Goal: Check status: Check status

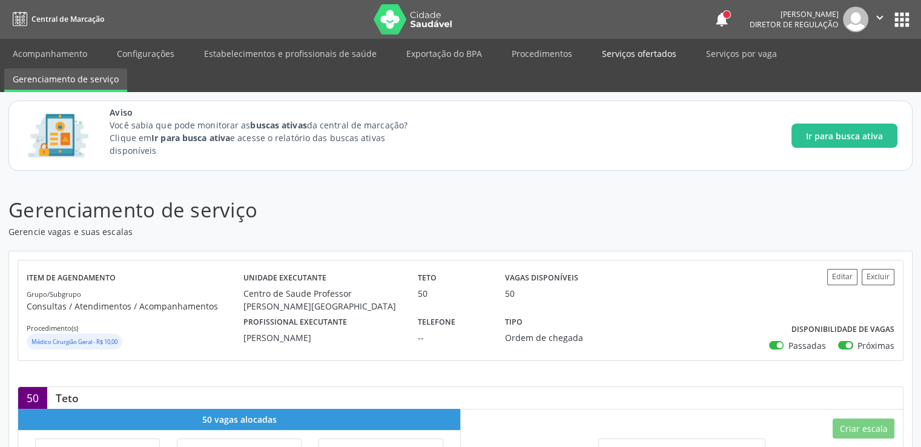
click at [631, 50] on link "Serviços ofertados" at bounding box center [638, 53] width 91 height 21
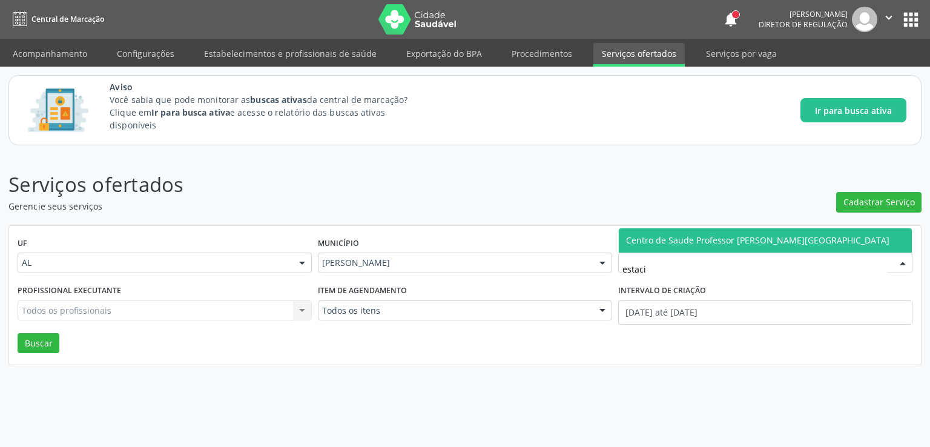
type input "estacio"
click at [743, 235] on span "Centro de Saude Professor [PERSON_NAME][GEOGRAPHIC_DATA]" at bounding box center [757, 239] width 263 height 11
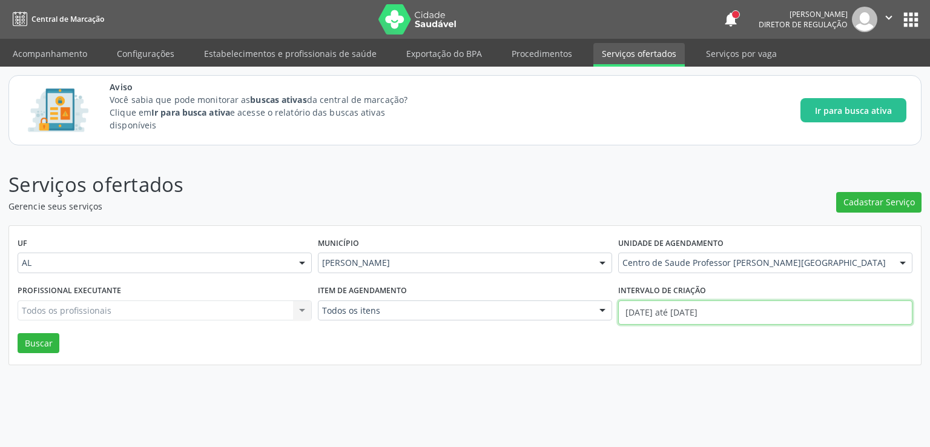
click at [695, 303] on input "[DATE] até [DATE]" at bounding box center [765, 312] width 294 height 24
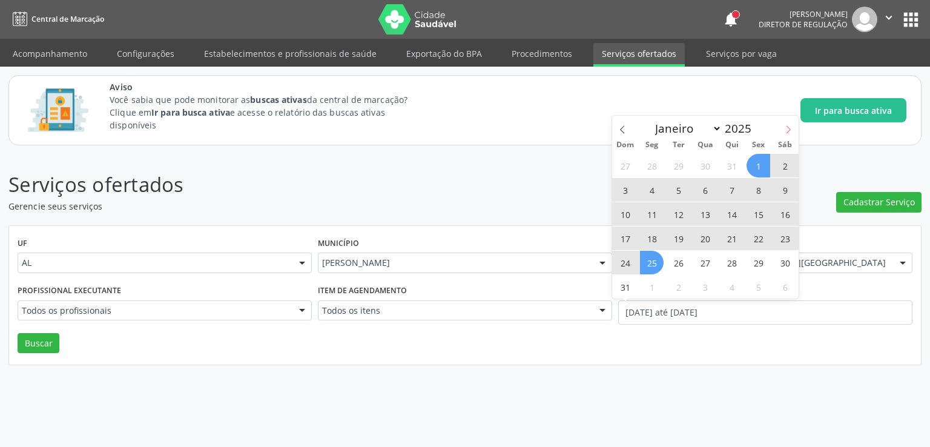
click at [789, 127] on icon at bounding box center [788, 129] width 8 height 8
select select "8"
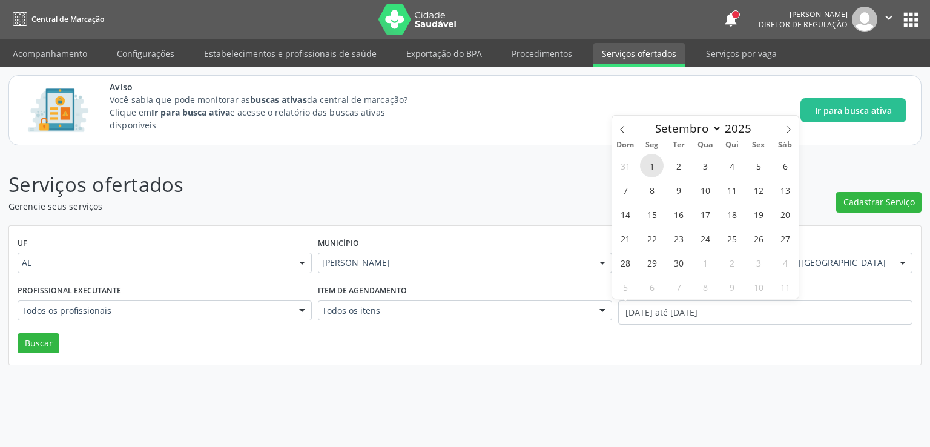
click at [652, 170] on span "1" at bounding box center [652, 166] width 24 height 24
type input "01/09/2025"
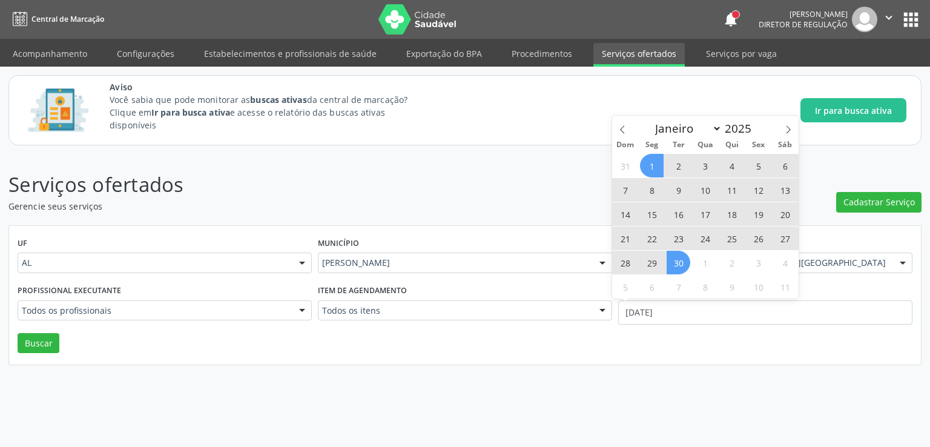
click at [671, 266] on span "30" at bounding box center [678, 263] width 24 height 24
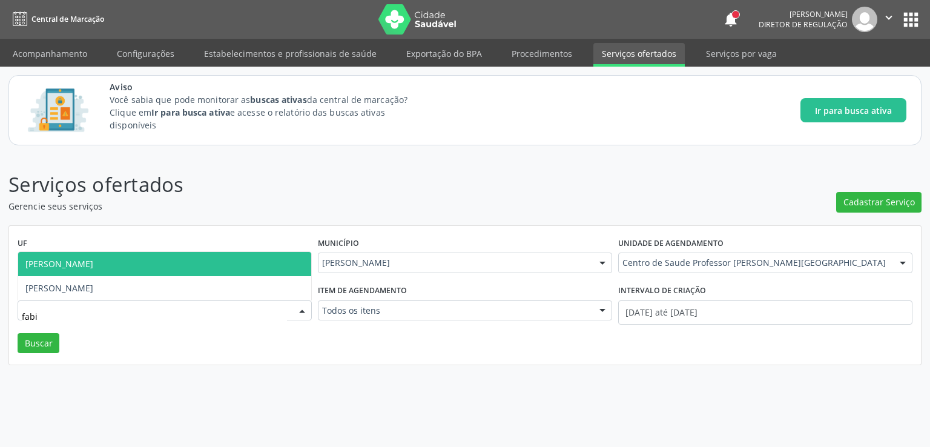
type input "fabio"
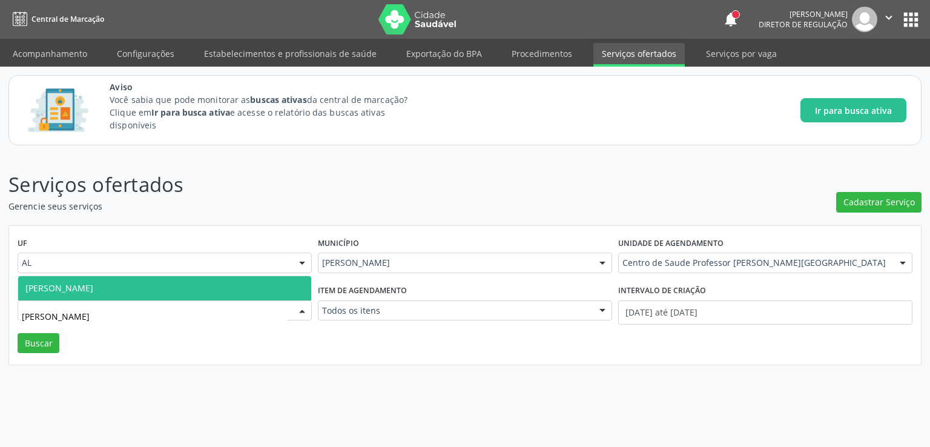
click at [89, 294] on span "Fabio Araujo Monteiro Filho" at bounding box center [164, 288] width 293 height 24
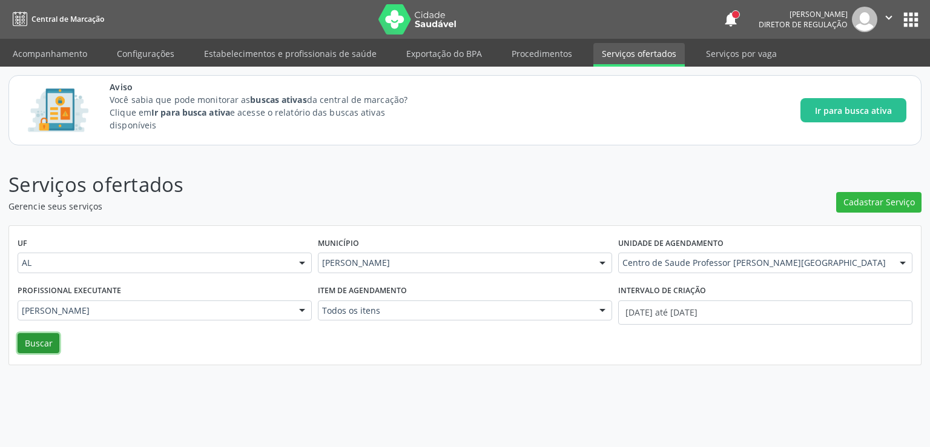
click at [33, 342] on button "Buscar" at bounding box center [39, 343] width 42 height 21
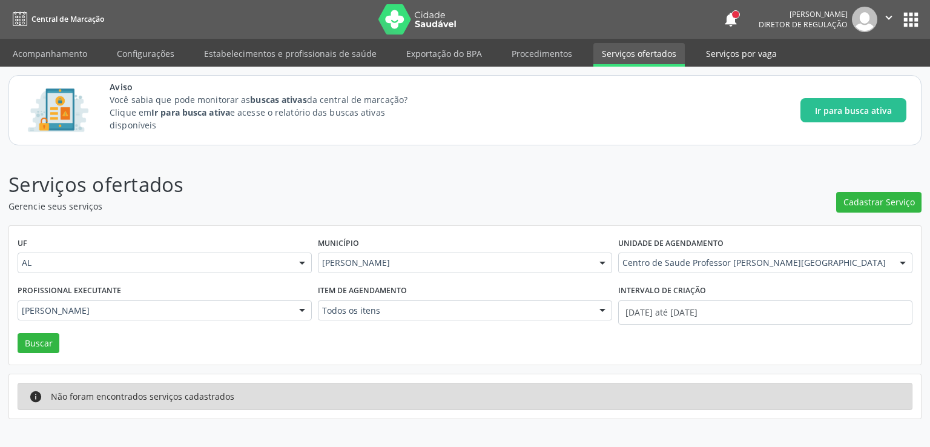
click at [727, 54] on link "Serviços por vaga" at bounding box center [741, 53] width 88 height 21
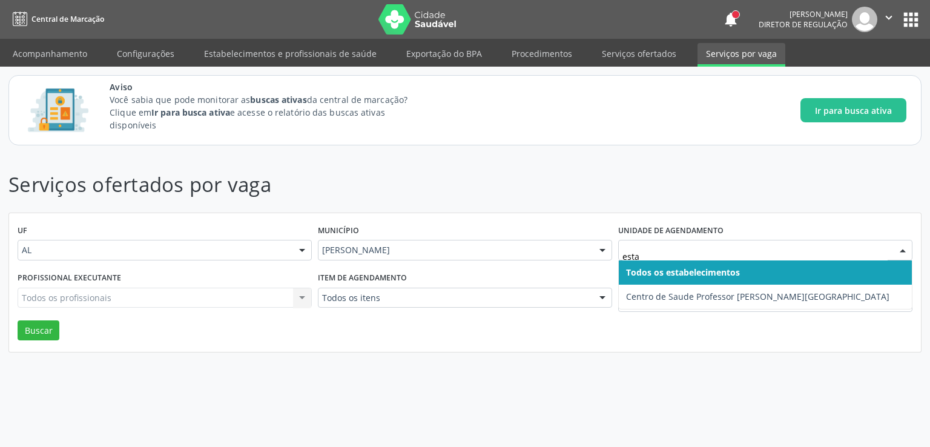
type input "estac"
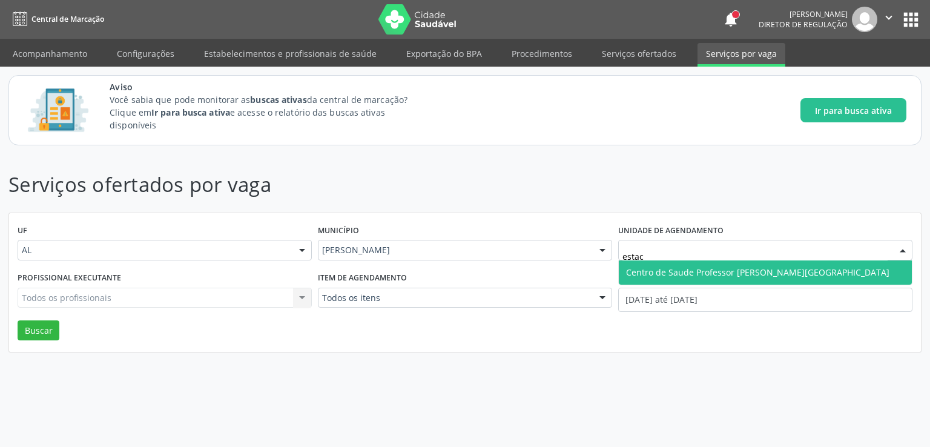
click at [683, 277] on span "Centro de Saude Professor [PERSON_NAME][GEOGRAPHIC_DATA]" at bounding box center [757, 271] width 263 height 11
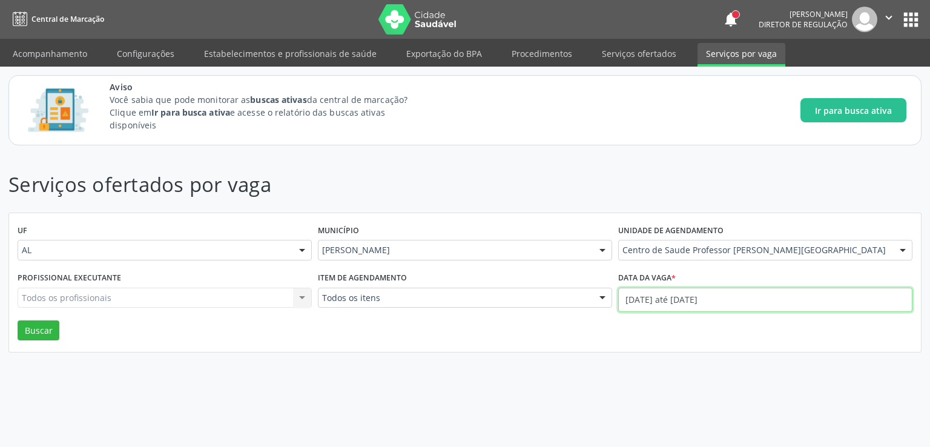
click at [682, 302] on input "[DATE] até [DATE]" at bounding box center [765, 299] width 294 height 24
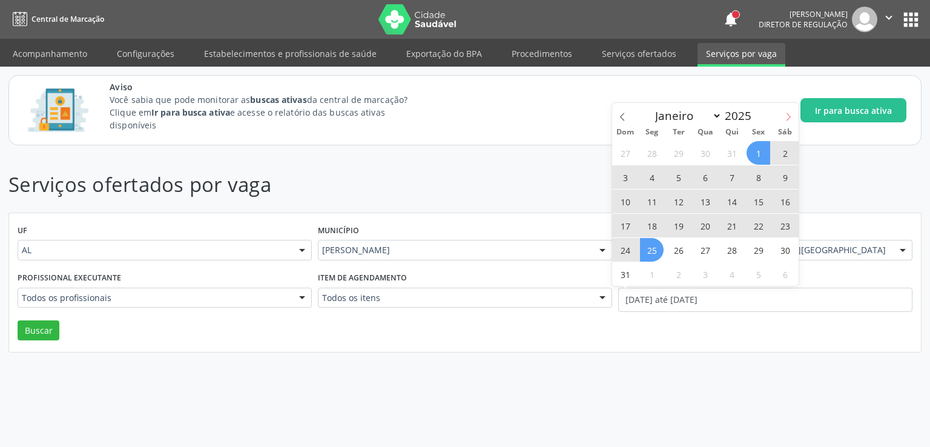
click at [784, 119] on icon at bounding box center [788, 117] width 8 height 8
select select "8"
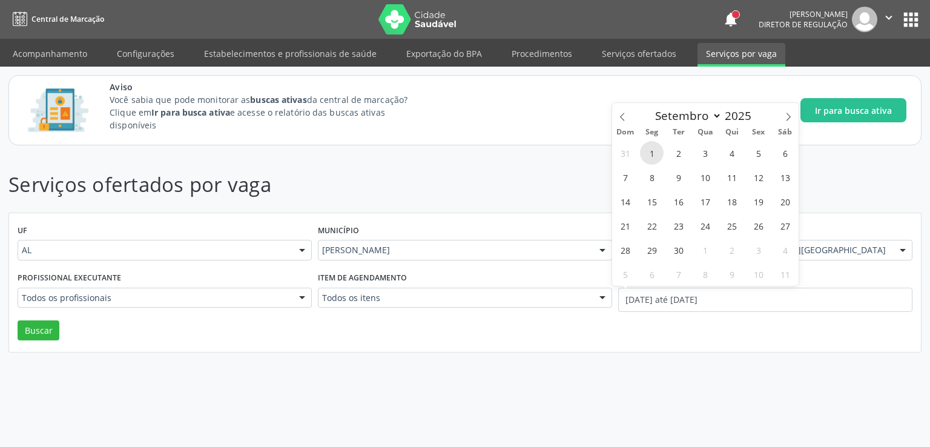
click at [653, 149] on span "1" at bounding box center [652, 153] width 24 height 24
type input "01/09/2025"
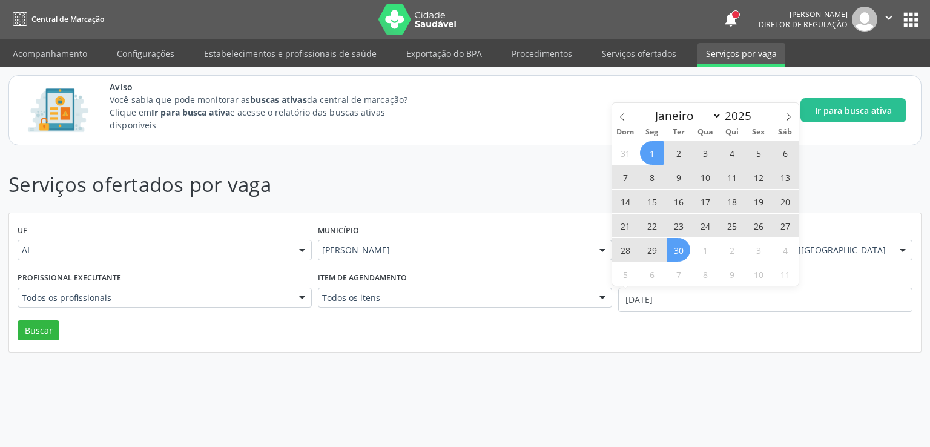
click at [683, 252] on span "30" at bounding box center [678, 250] width 24 height 24
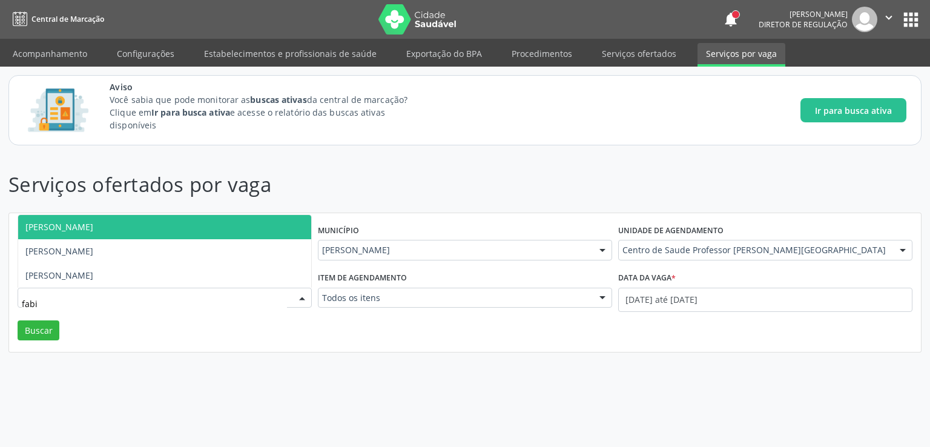
type input "fabio"
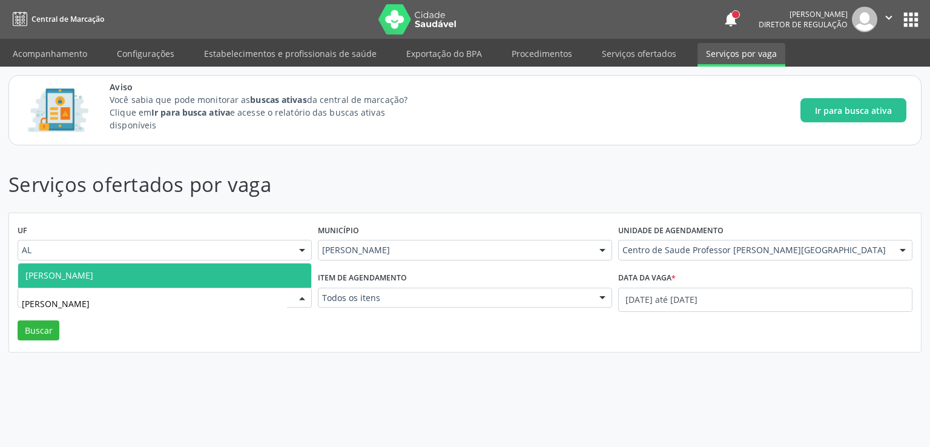
click at [82, 272] on span "Fabio Araujo Monteiro Filho" at bounding box center [59, 274] width 68 height 11
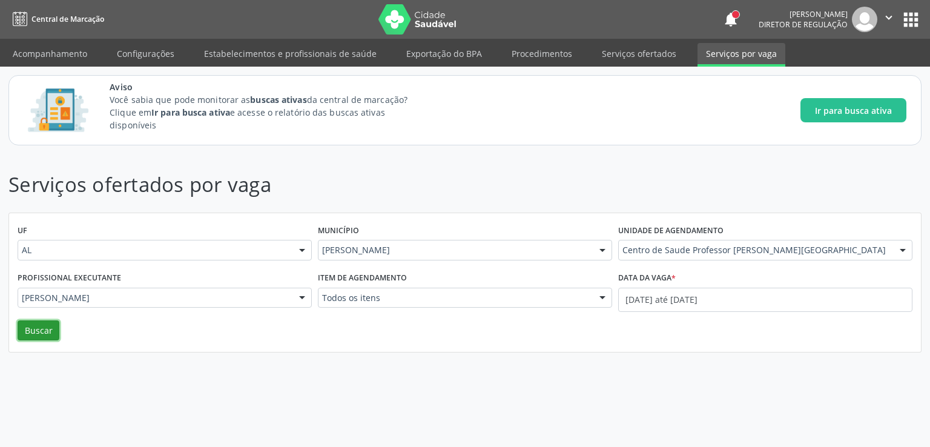
click at [46, 327] on button "Buscar" at bounding box center [39, 330] width 42 height 21
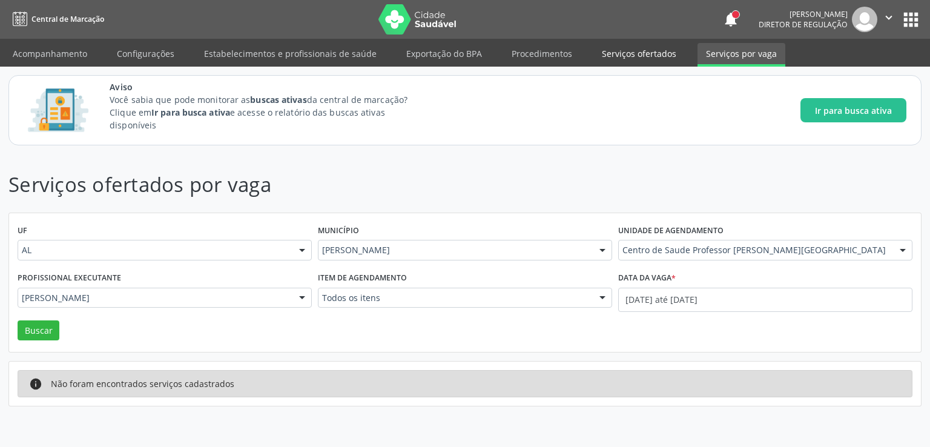
click at [643, 59] on link "Serviços ofertados" at bounding box center [638, 53] width 91 height 21
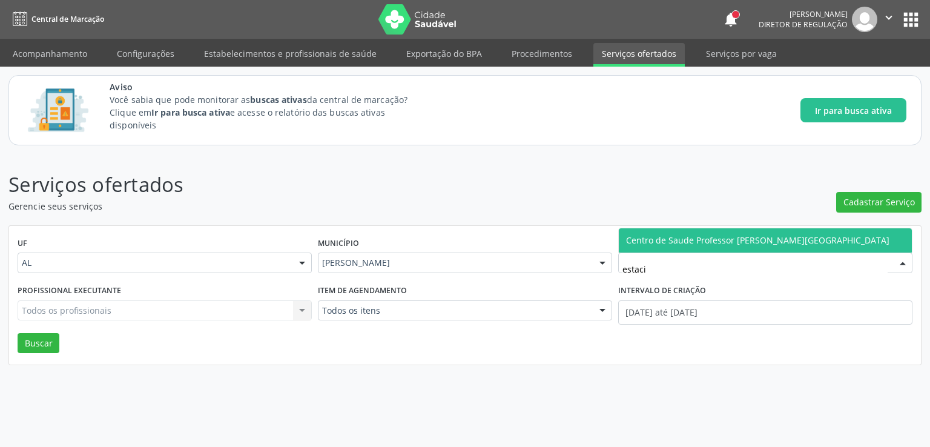
type input "estacio"
click at [707, 233] on span "Centro de Saude Professor [PERSON_NAME][GEOGRAPHIC_DATA]" at bounding box center [765, 240] width 293 height 24
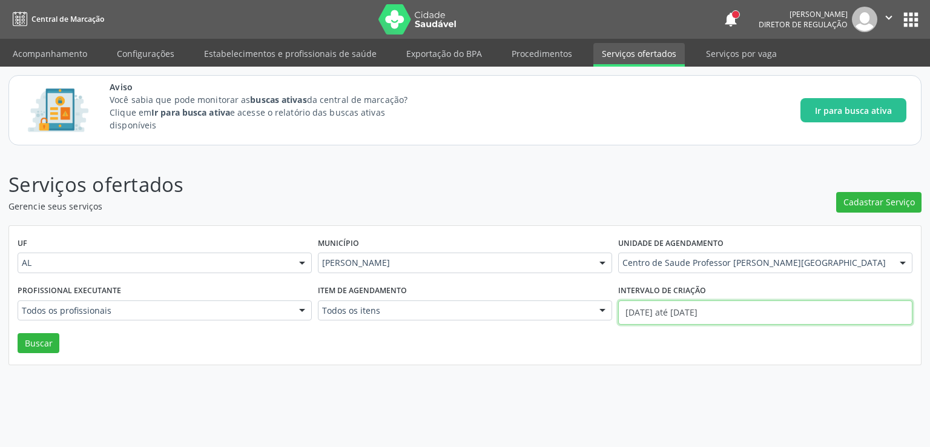
click at [690, 310] on input "[DATE] até [DATE]" at bounding box center [765, 312] width 294 height 24
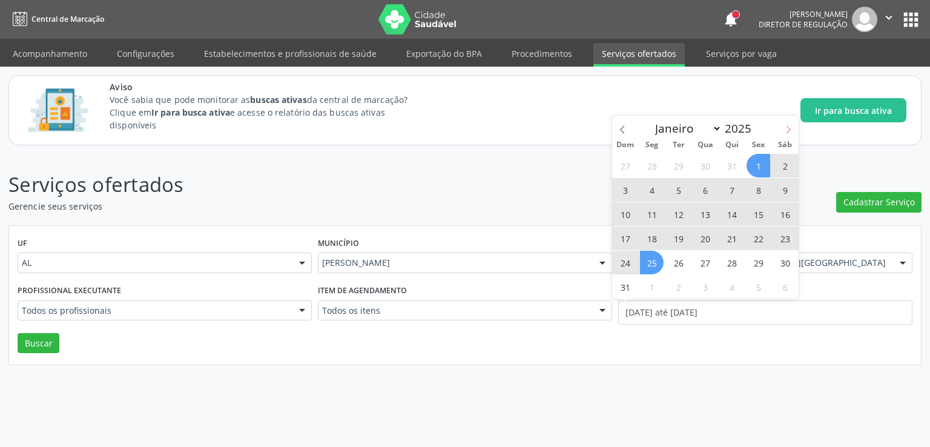
click at [788, 131] on icon at bounding box center [788, 129] width 8 height 8
select select "8"
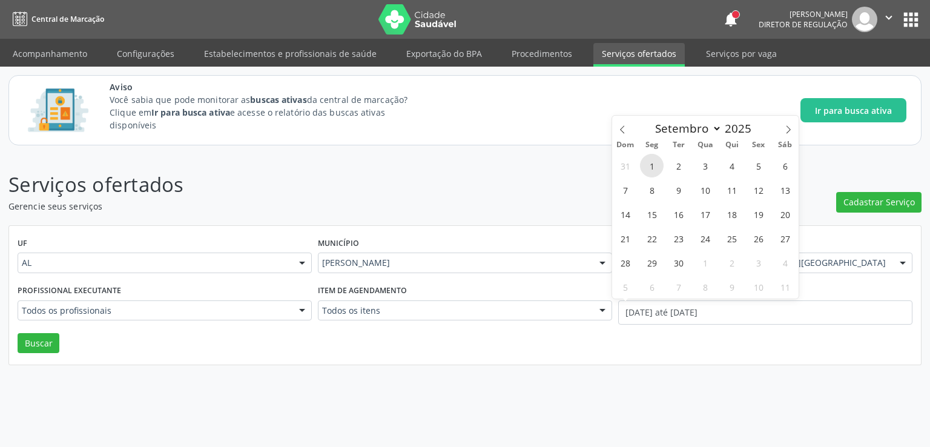
click at [651, 163] on span "1" at bounding box center [652, 166] width 24 height 24
type input "01/09/2025"
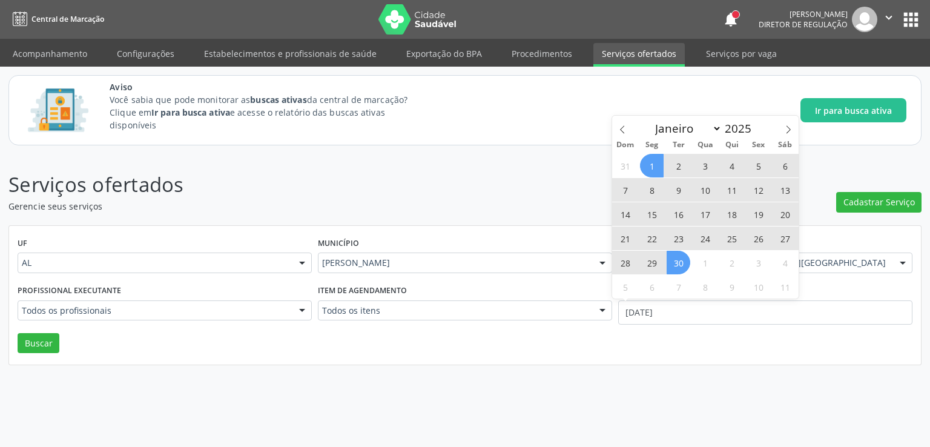
click at [678, 267] on span "30" at bounding box center [678, 263] width 24 height 24
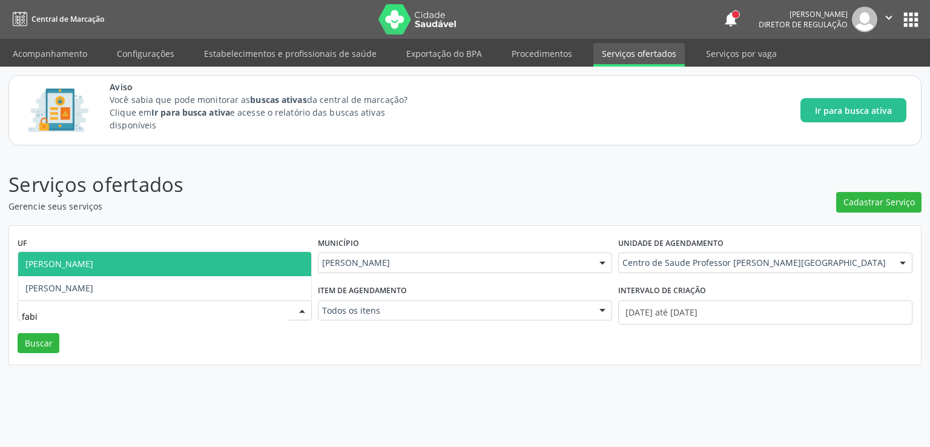
type input "fabio"
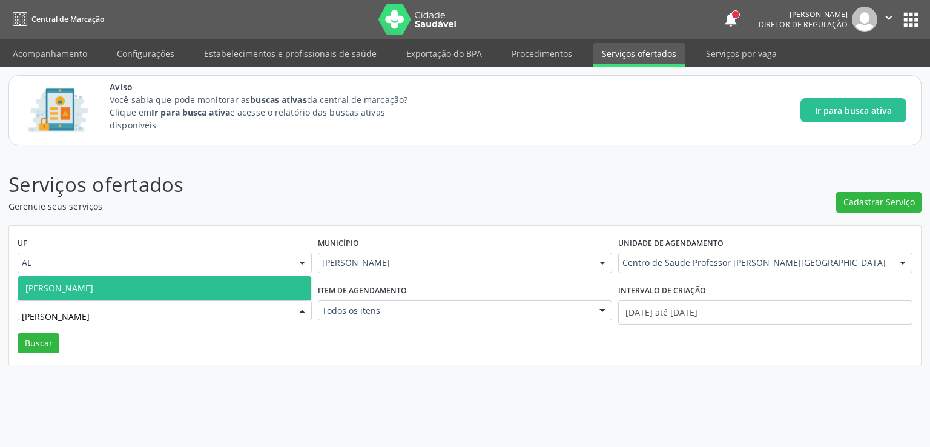
click at [93, 286] on span "Fabio Araujo Monteiro Filho" at bounding box center [59, 287] width 68 height 11
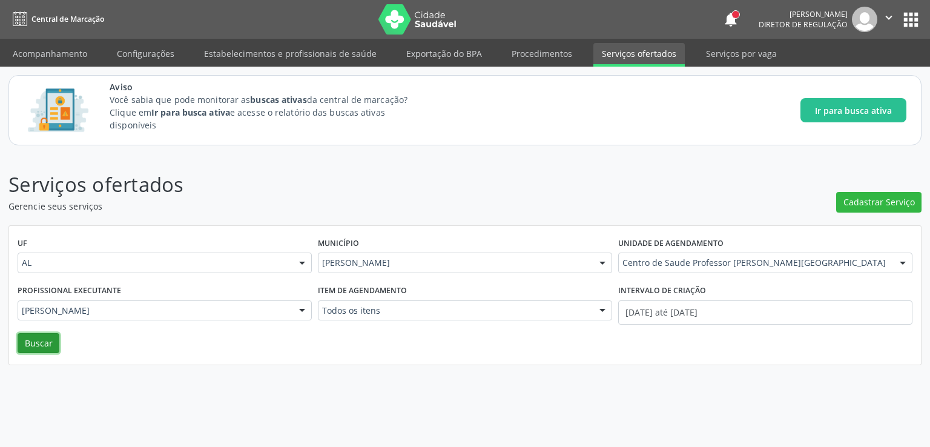
click at [33, 344] on button "Buscar" at bounding box center [39, 343] width 42 height 21
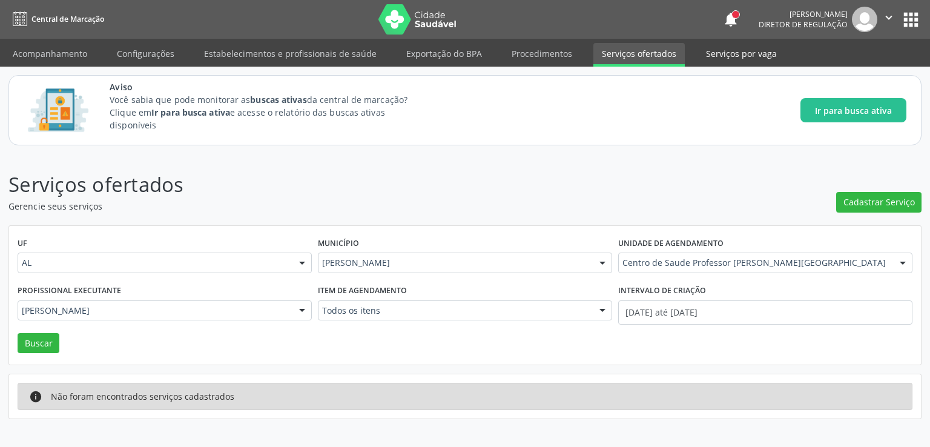
click at [705, 56] on link "Serviços por vaga" at bounding box center [741, 53] width 88 height 21
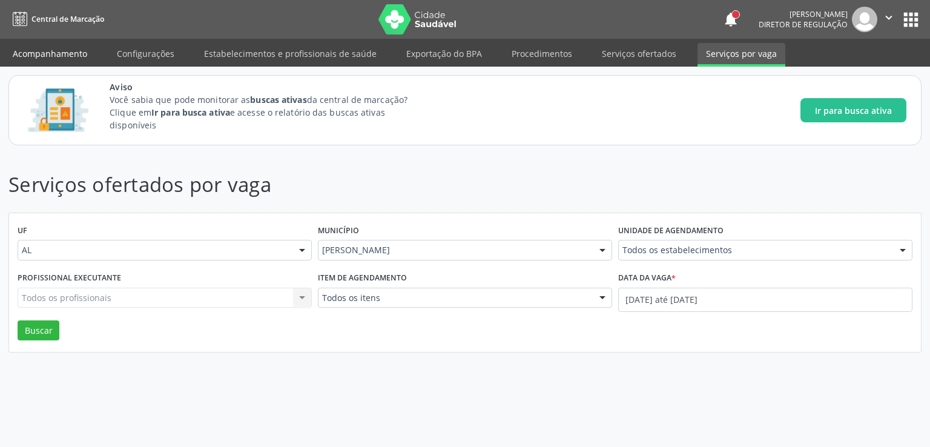
click at [71, 56] on link "Acompanhamento" at bounding box center [49, 53] width 91 height 21
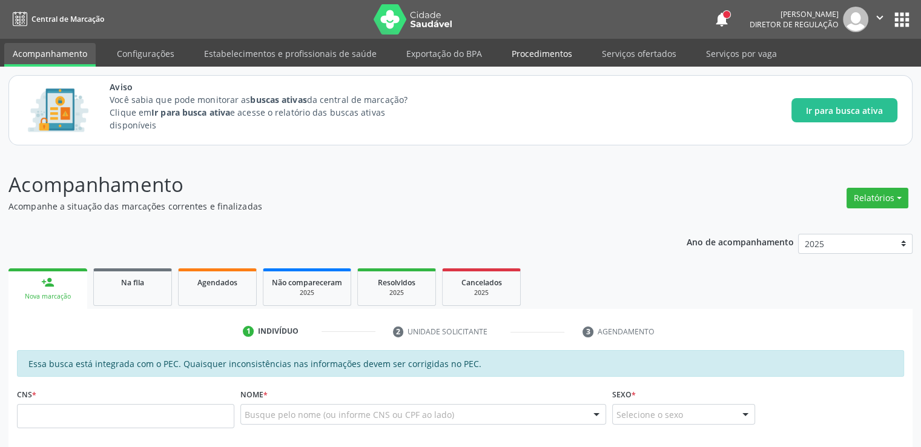
click at [547, 64] on li "Procedimentos" at bounding box center [541, 55] width 77 height 24
click at [552, 54] on link "Procedimentos" at bounding box center [541, 53] width 77 height 21
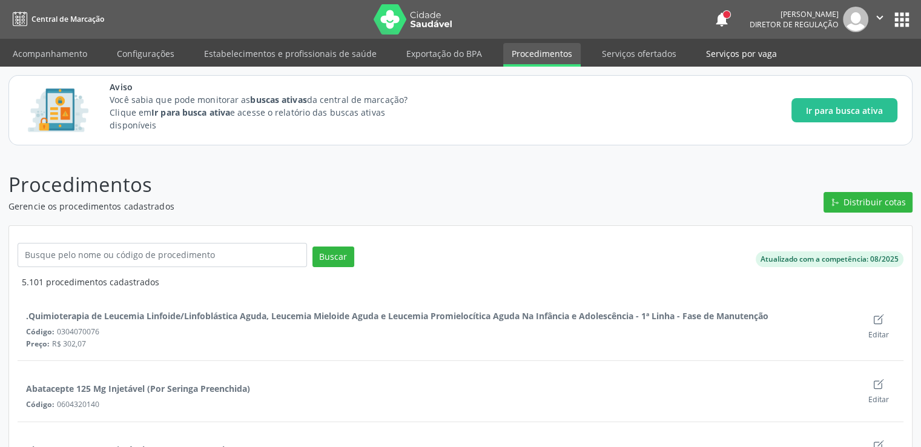
click at [724, 57] on link "Serviços por vaga" at bounding box center [741, 53] width 88 height 21
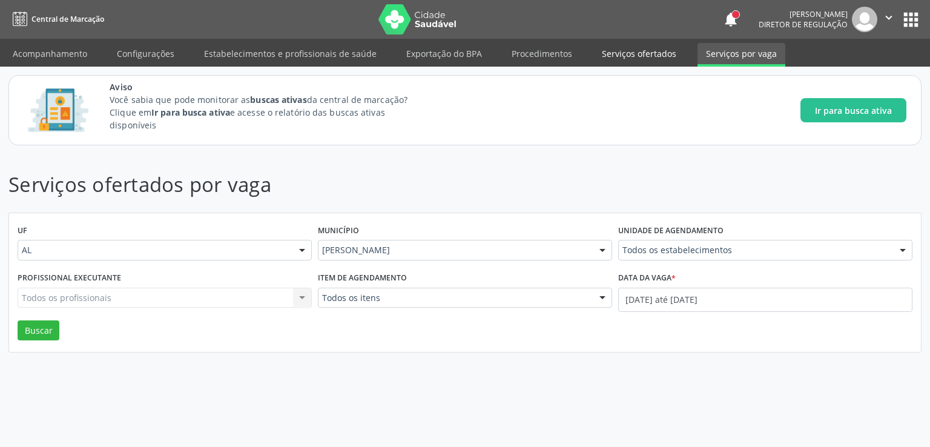
click at [626, 53] on link "Serviços ofertados" at bounding box center [638, 53] width 91 height 21
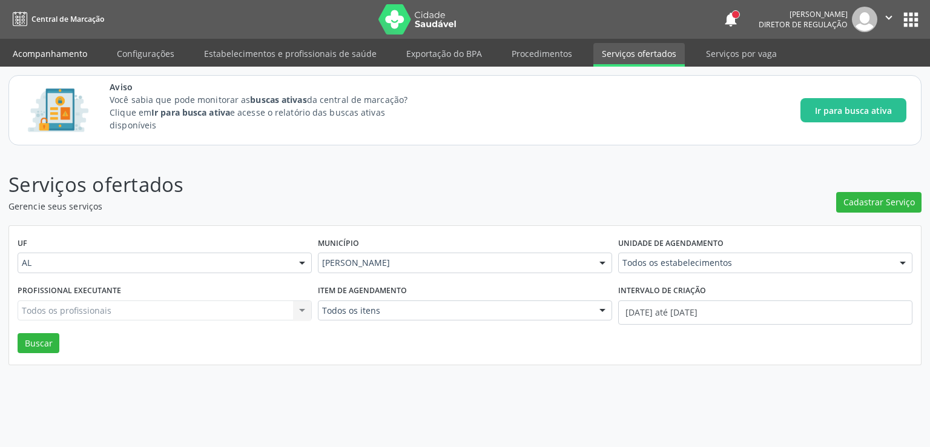
click at [53, 53] on link "Acompanhamento" at bounding box center [49, 53] width 91 height 21
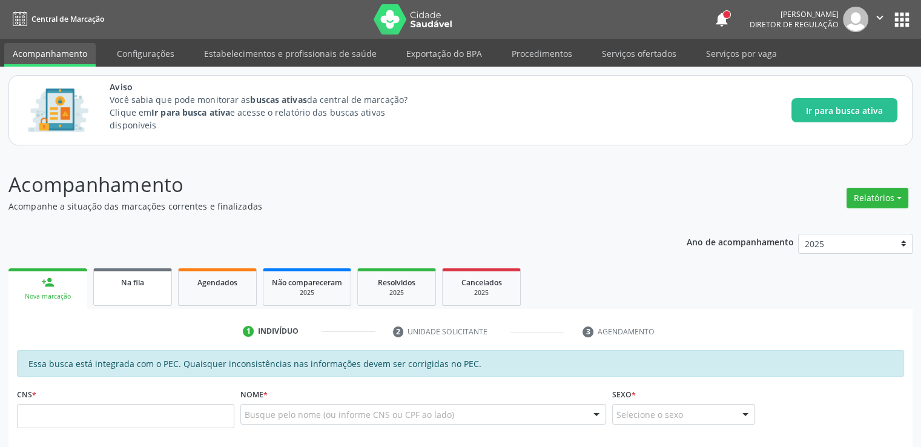
click at [126, 277] on span "Na fila" at bounding box center [132, 282] width 23 height 10
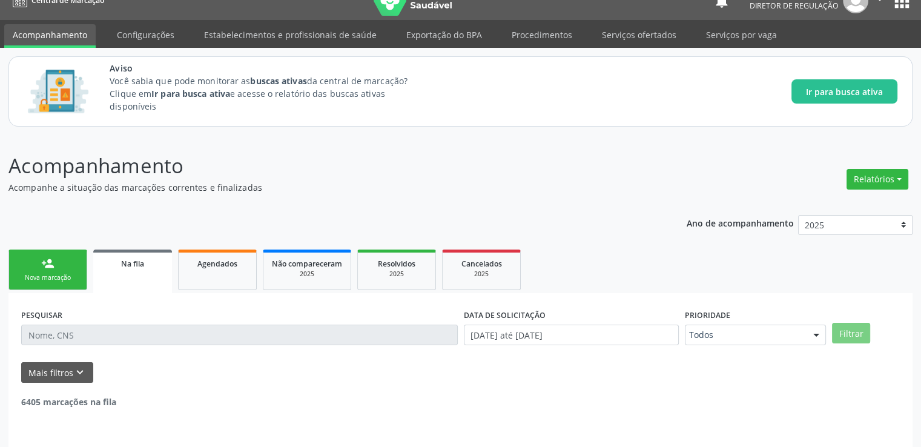
scroll to position [52, 0]
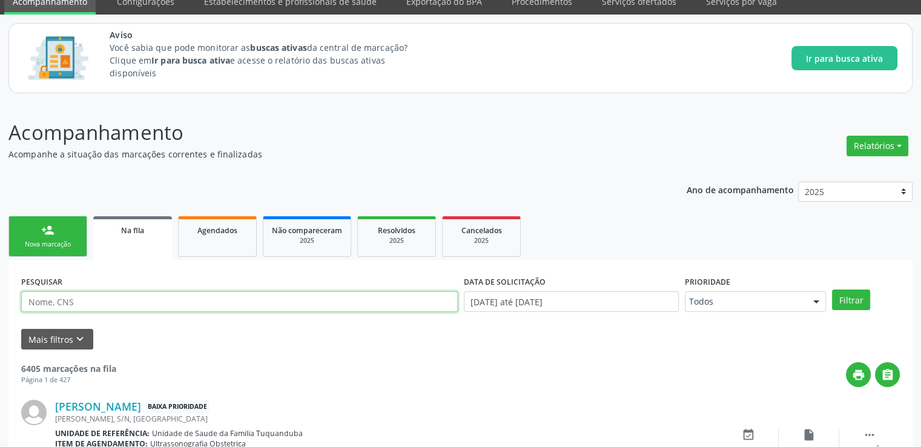
click at [78, 296] on input "text" at bounding box center [239, 301] width 436 height 21
type input "705202497694072"
click at [832, 289] on button "Filtrar" at bounding box center [851, 299] width 38 height 21
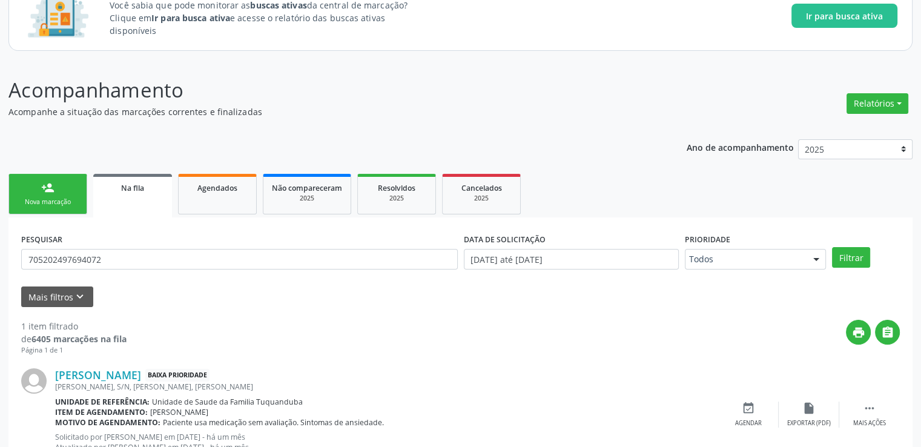
scroll to position [142, 0]
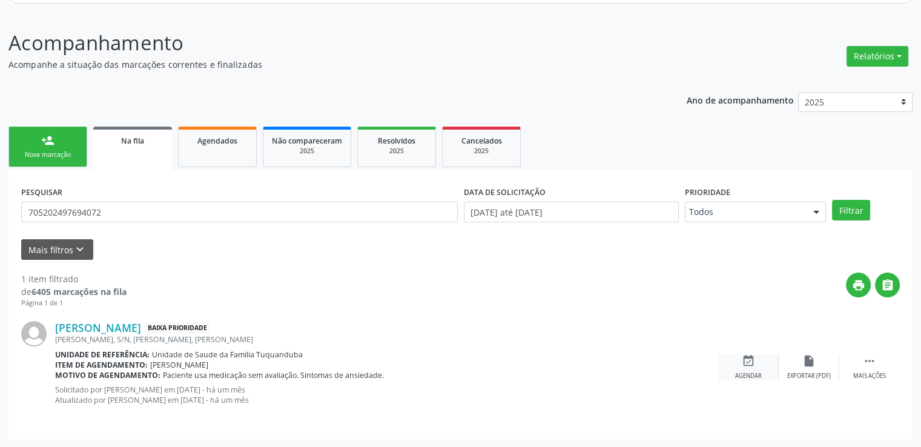
click at [746, 372] on div "Agendar" at bounding box center [748, 376] width 27 height 8
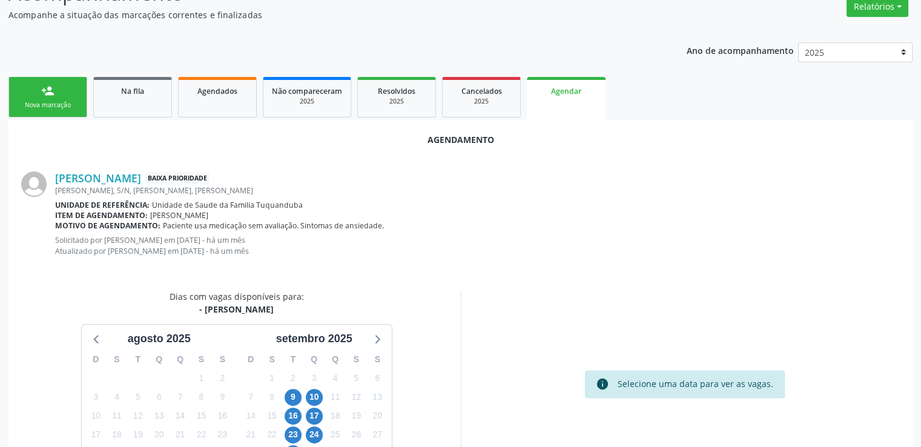
scroll to position [280, 0]
